Goal: Find specific page/section: Find specific page/section

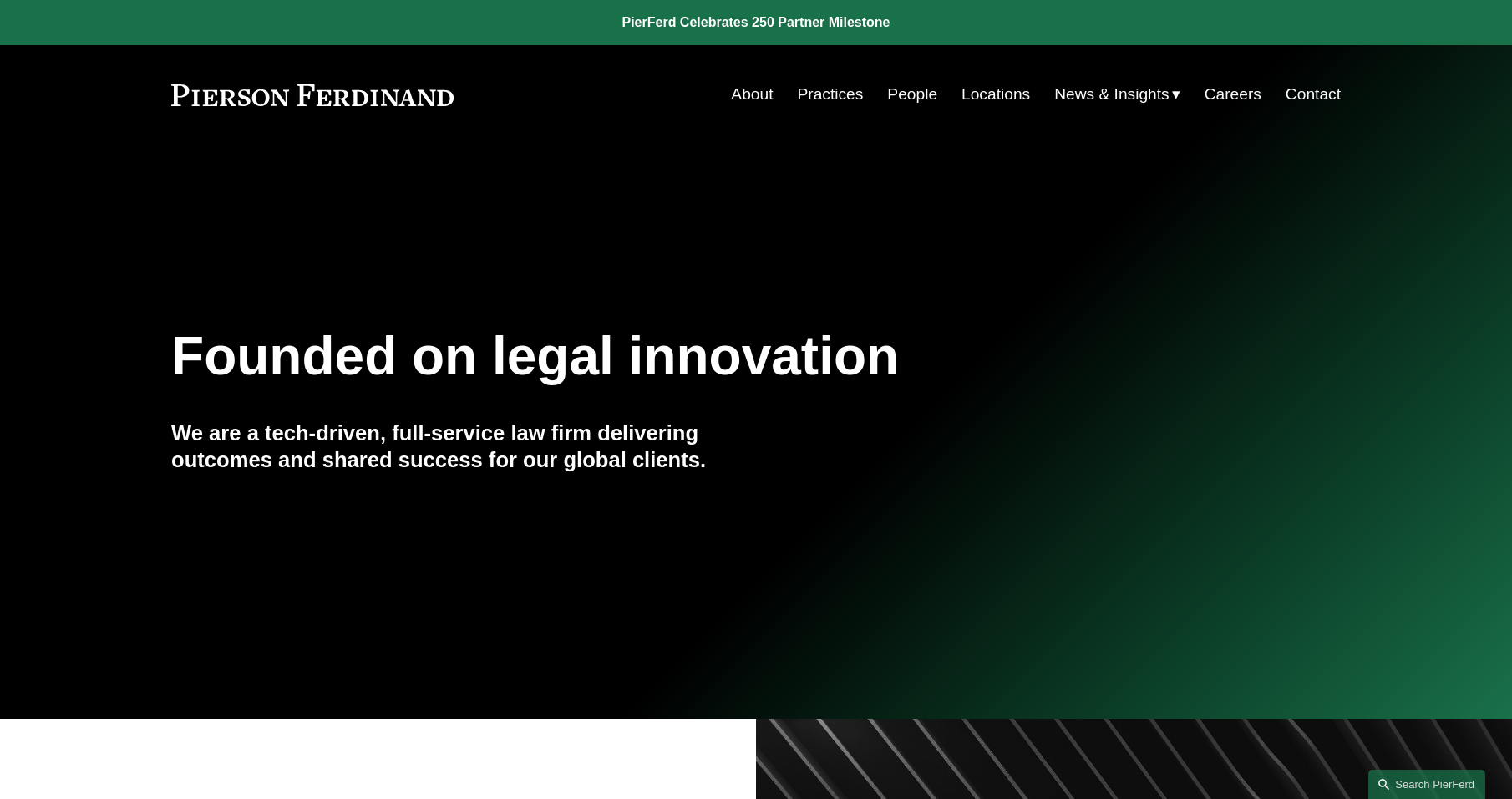
click at [909, 94] on link "People" at bounding box center [912, 94] width 50 height 32
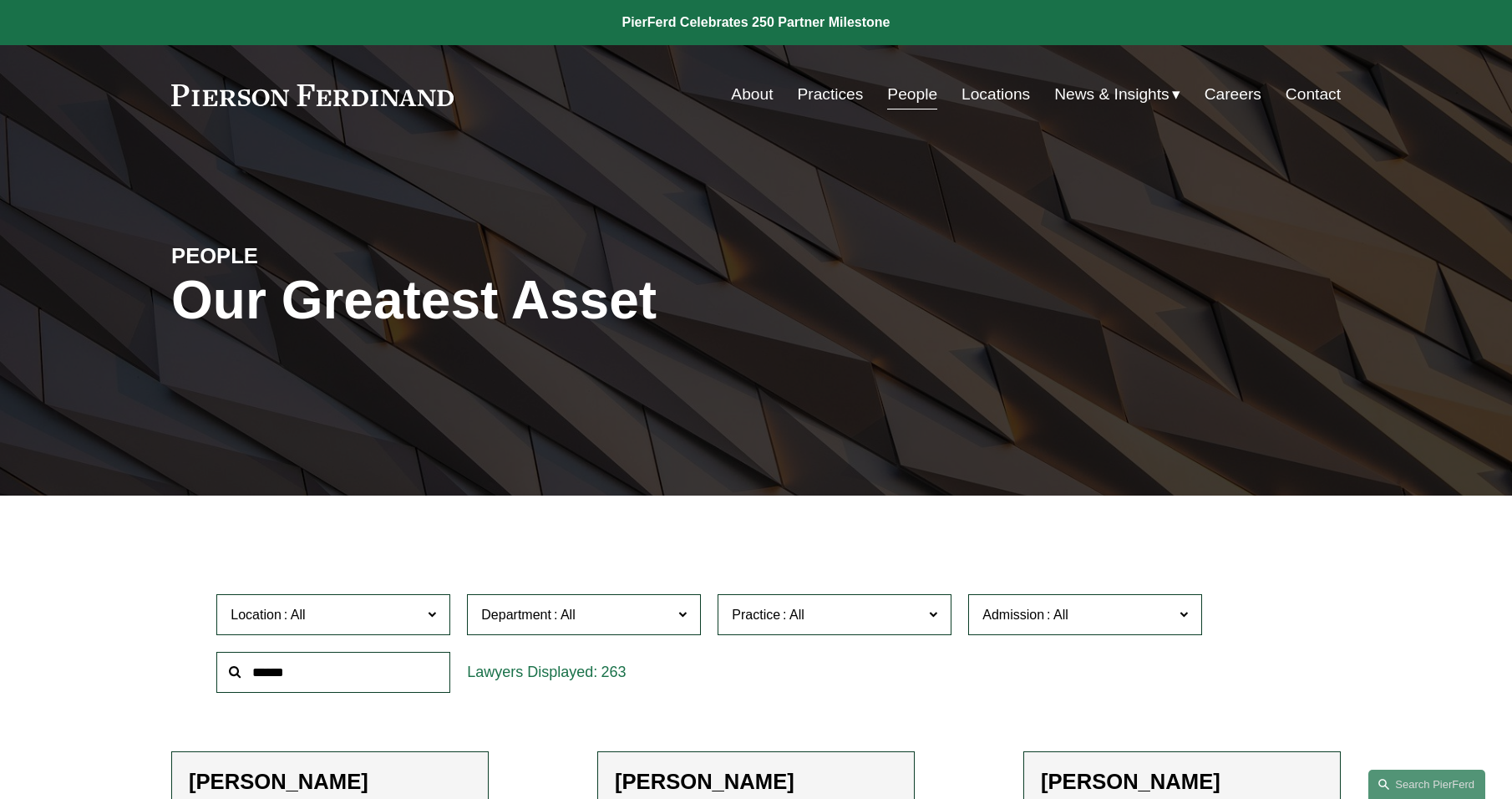
click at [410, 664] on input "text" at bounding box center [333, 672] width 234 height 41
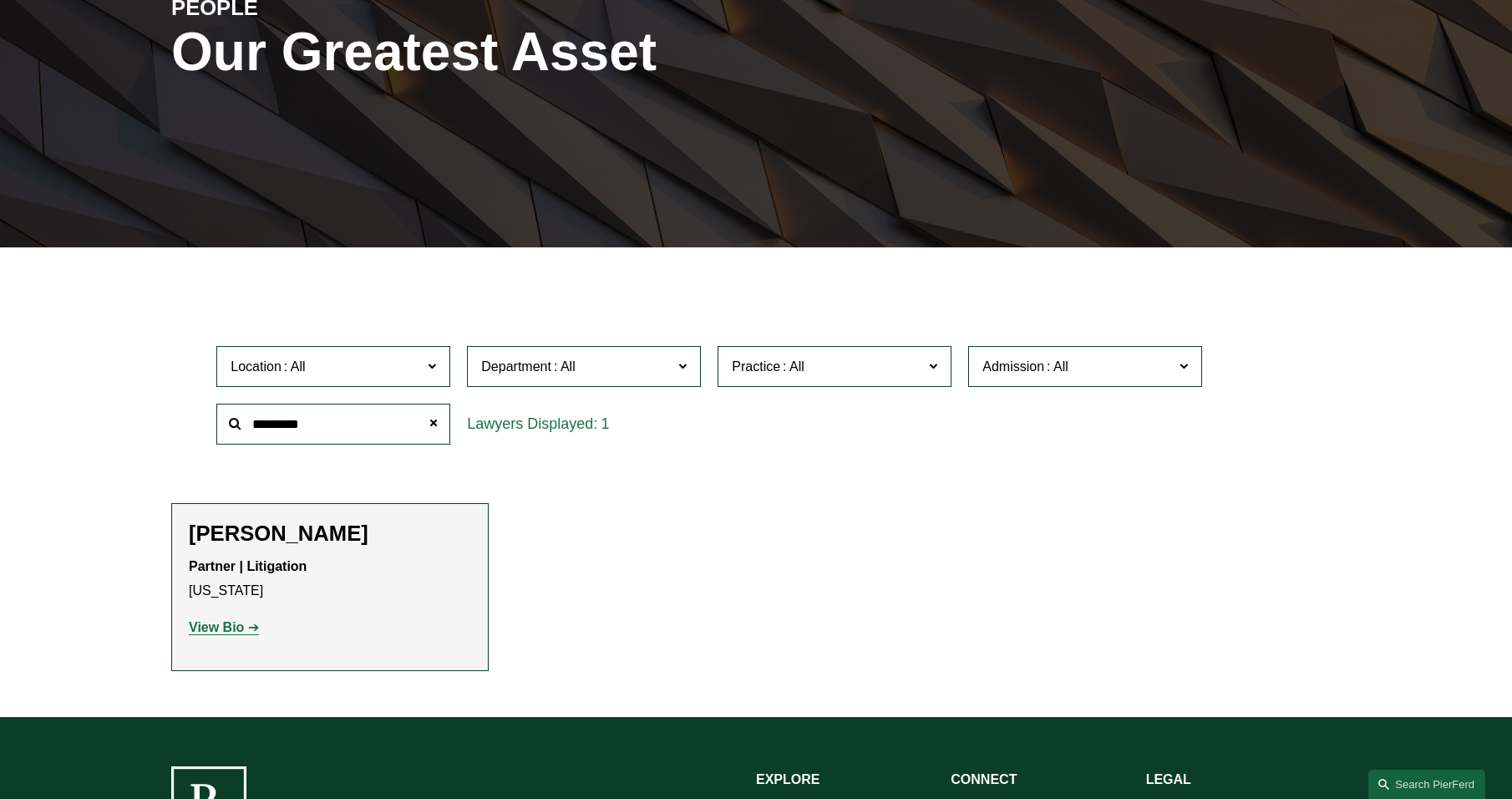
scroll to position [251, 0]
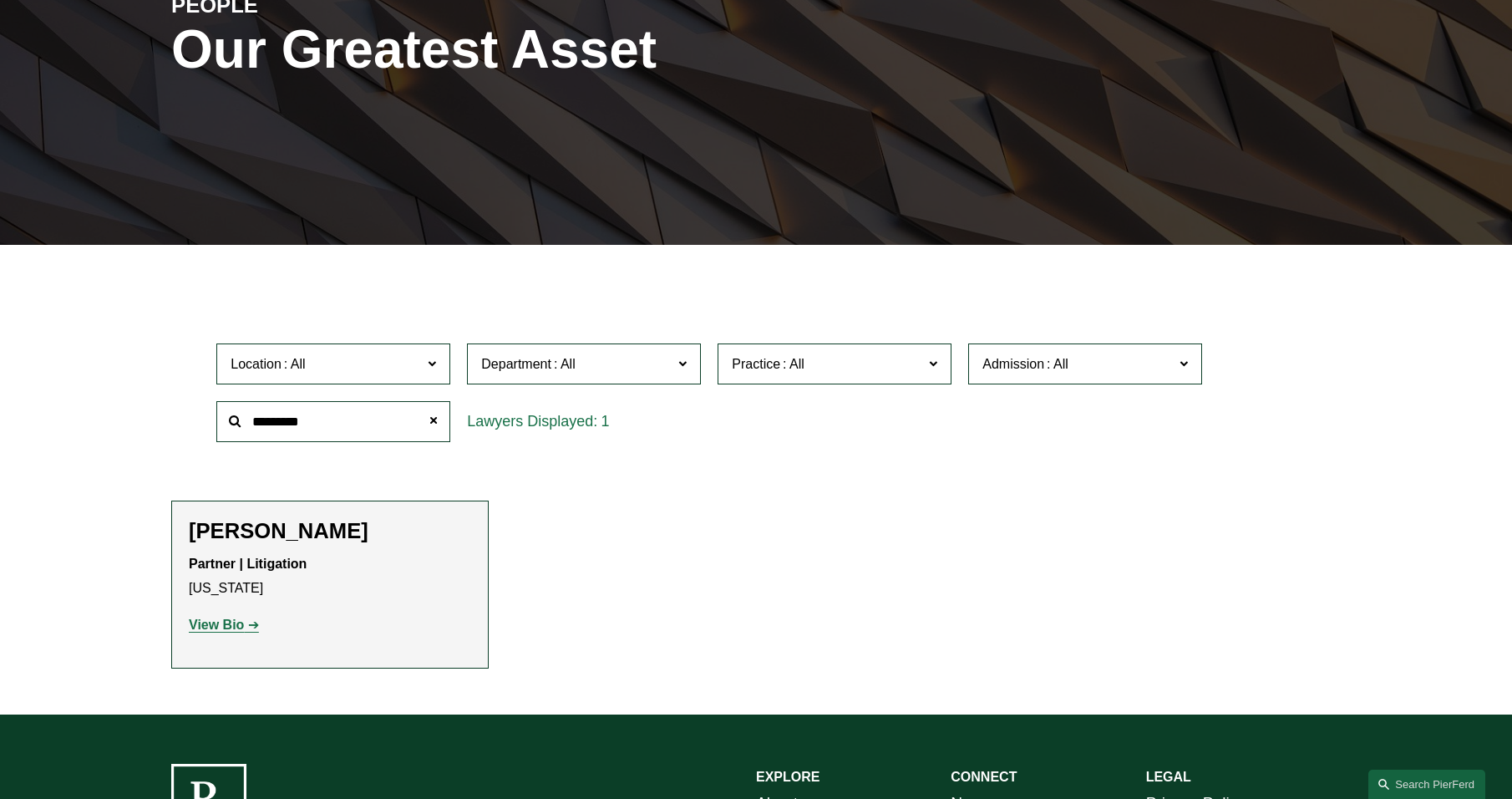
drag, startPoint x: 341, startPoint y: 420, endPoint x: 141, endPoint y: 400, distance: 201.0
click at [141, 400] on ul "Filter Location All Atlanta Austin Bellevue Boston Charlotte Chicago Cincinnati…" at bounding box center [756, 477] width 1260 height 384
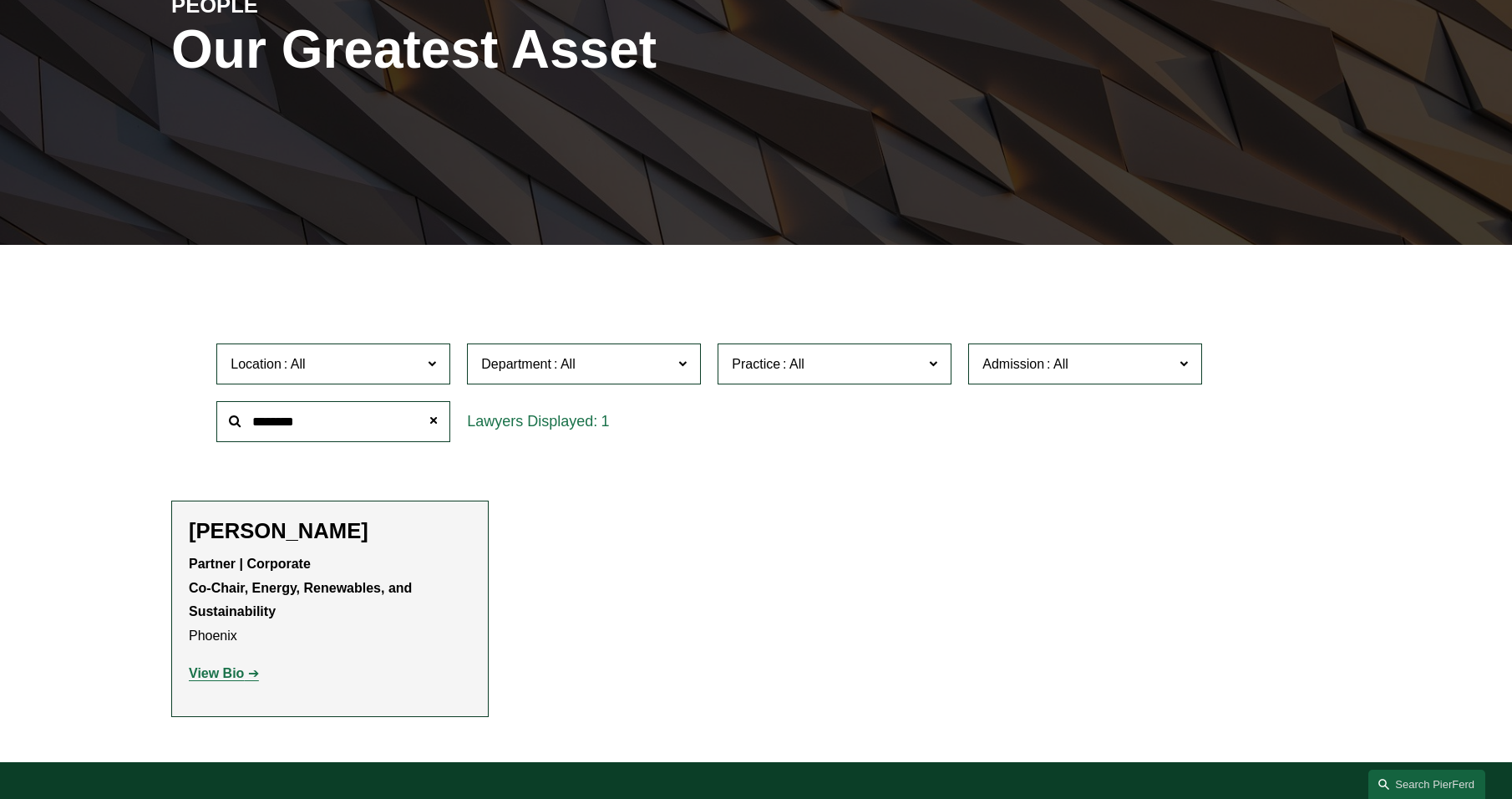
type input "********"
click at [240, 673] on strong "View Bio" at bounding box center [216, 673] width 55 height 14
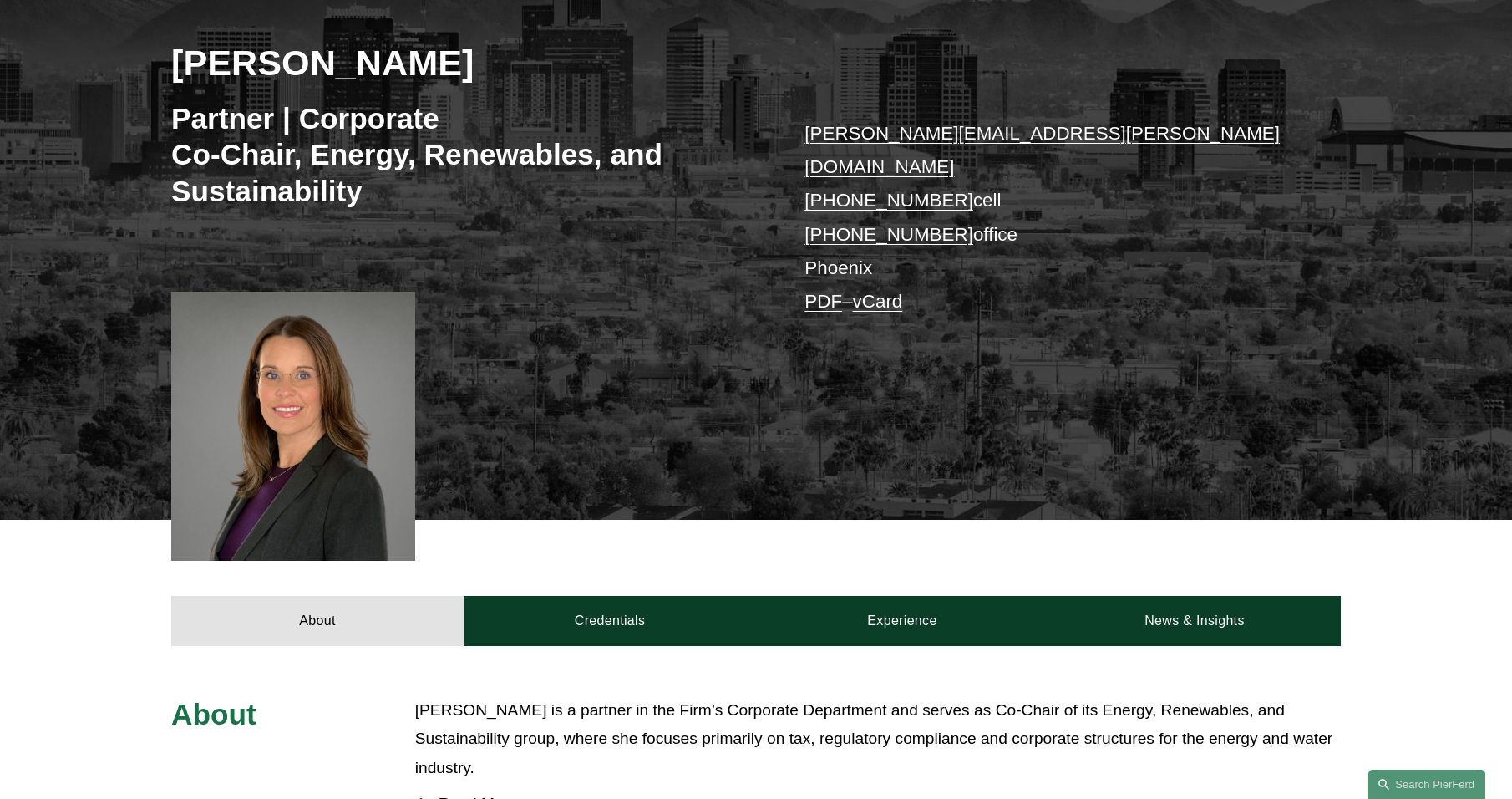
scroll to position [335, 0]
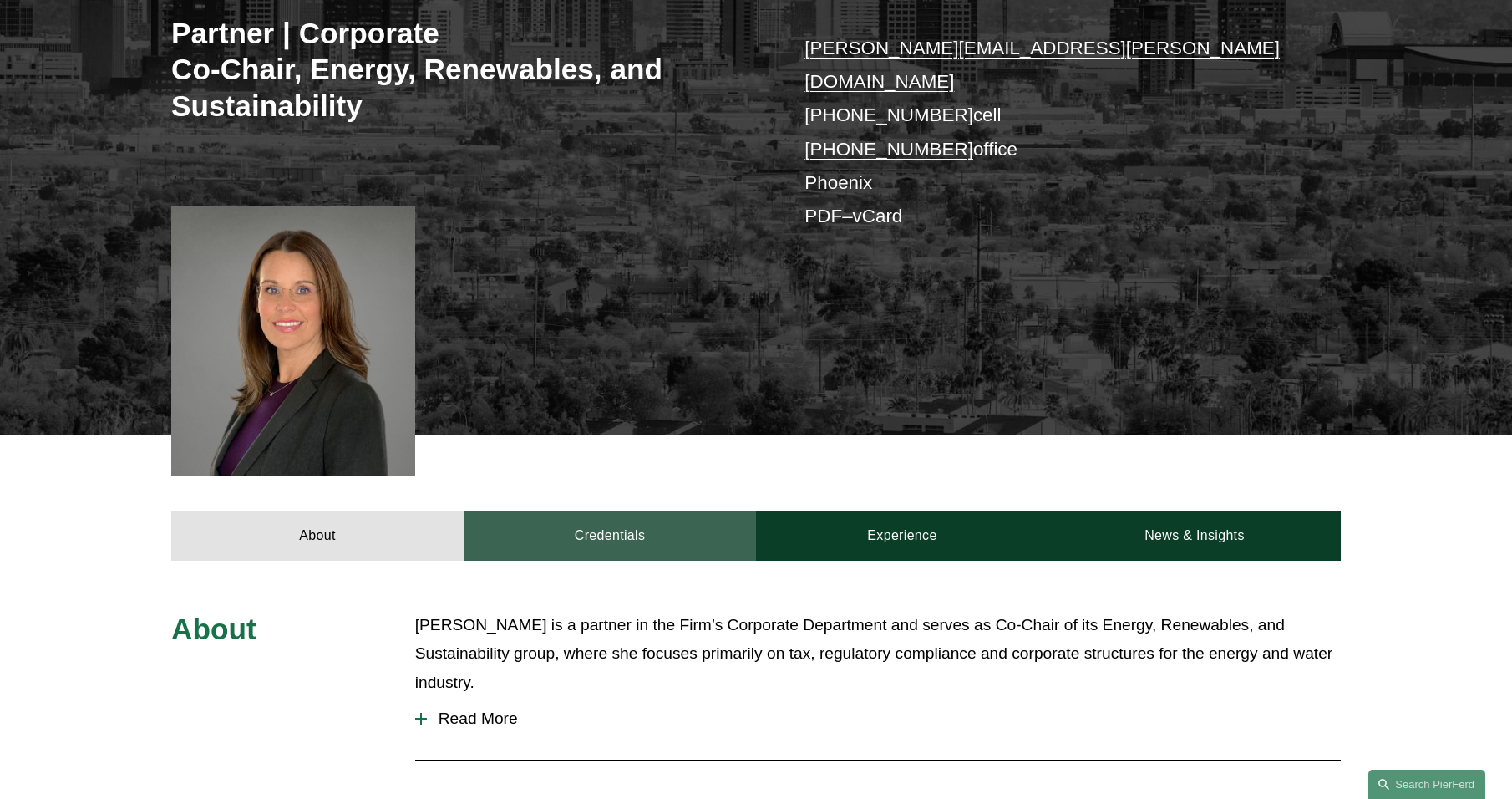
click at [684, 510] on link "Credentials" at bounding box center [609, 535] width 292 height 50
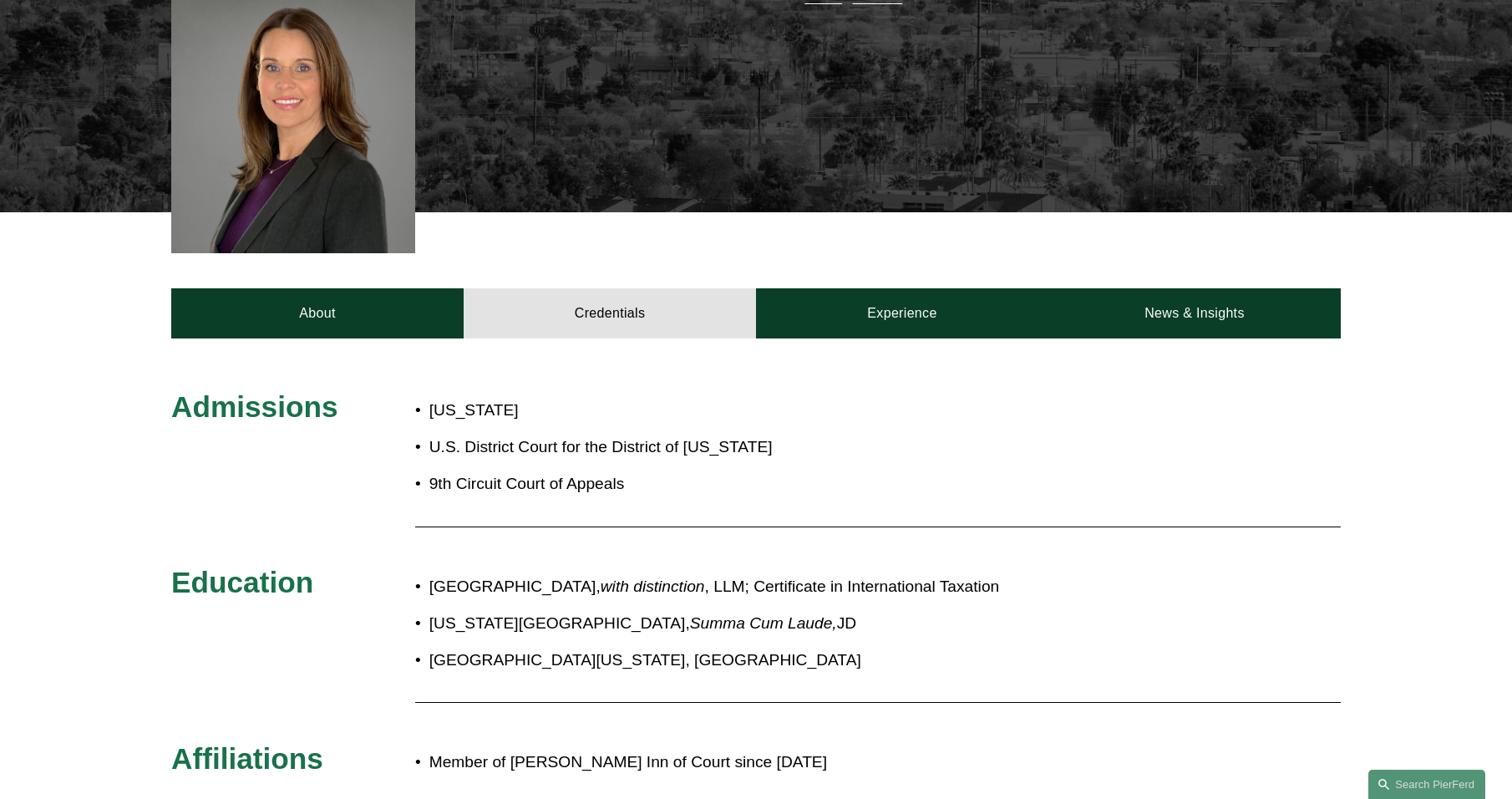
scroll to position [585, 0]
